Goal: Use online tool/utility: Utilize a website feature to perform a specific function

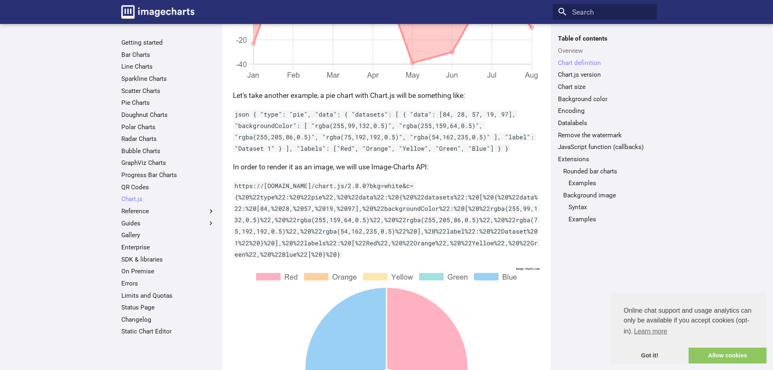
scroll to position [649, 0]
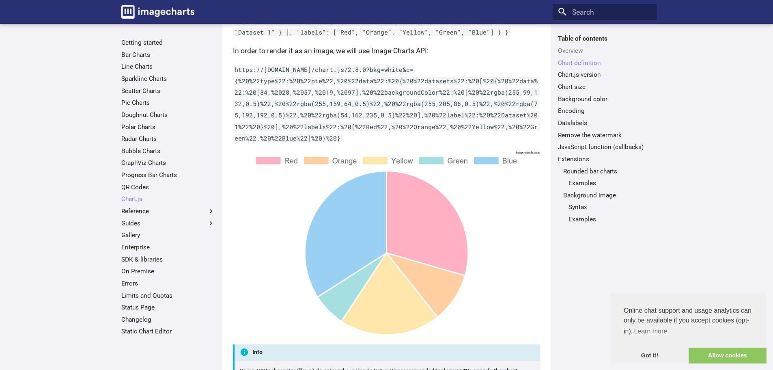
click at [280, 158] on img at bounding box center [386, 242] width 307 height 184
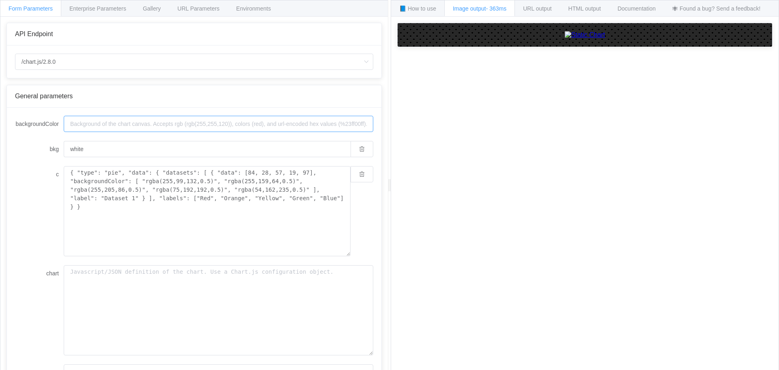
click at [116, 124] on input "backgroundColor" at bounding box center [218, 124] width 309 height 16
click at [565, 39] on img at bounding box center [585, 34] width 41 height 7
